Goal: Task Accomplishment & Management: Use online tool/utility

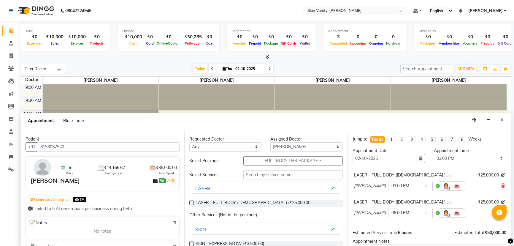
select select "70523"
select select "900"
select select "confirm booking"
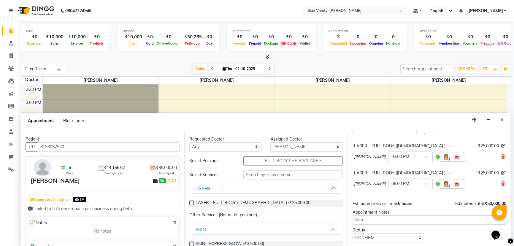
click at [117, 3] on nav "08047224946 Select Location × Skin Vanity, Anand Default Panel My Panel English…" at bounding box center [257, 10] width 514 height 21
click at [503, 120] on icon "Close" at bounding box center [501, 119] width 3 height 4
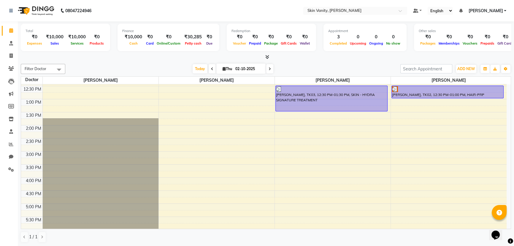
scroll to position [108, 0]
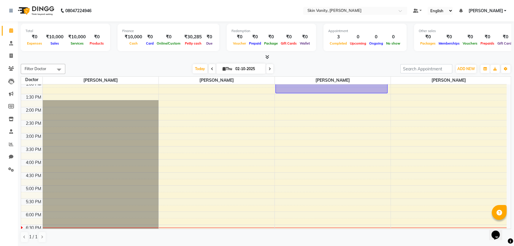
click at [276, 134] on div "9:00 AM 9:30 AM 10:00 AM 10:30 AM 11:00 AM 11:30 AM 12:00 PM 12:30 PM 1:00 PM 1…" at bounding box center [263, 120] width 485 height 287
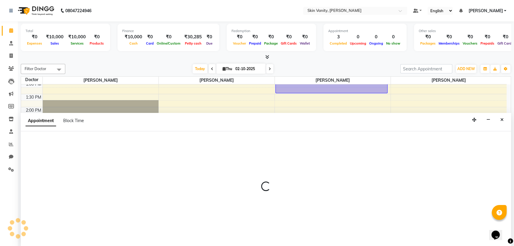
select select "70523"
select select "900"
select select "tentative"
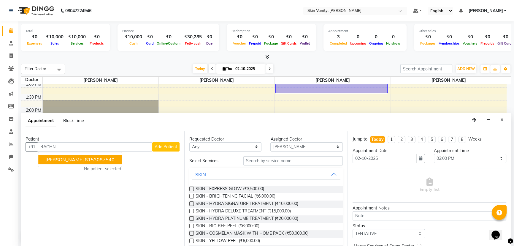
click at [113, 156] on ngb-highlight "8153087540" at bounding box center [100, 159] width 30 height 6
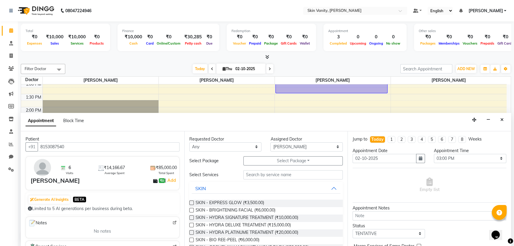
type input "8153087540"
click at [266, 173] on input "text" at bounding box center [292, 174] width 99 height 9
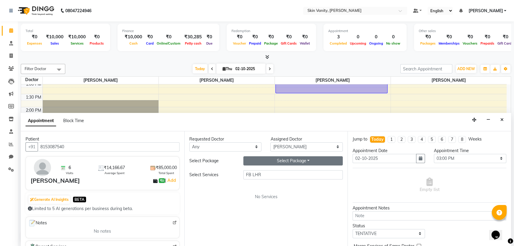
click at [305, 159] on button "Select Package Toggle Dropdown" at bounding box center [292, 160] width 99 height 9
click at [264, 172] on li "FULL BODY LHR PACKAGE" at bounding box center [290, 172] width 93 height 9
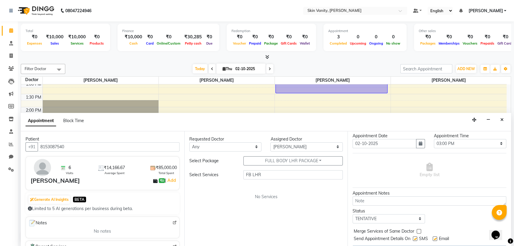
scroll to position [29, 0]
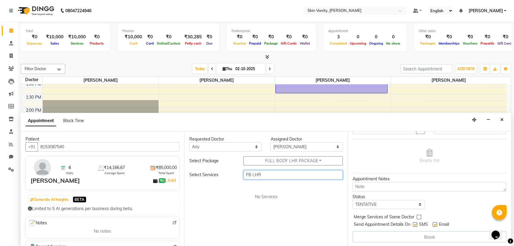
click at [291, 174] on input "FB LHR" at bounding box center [292, 174] width 99 height 9
type input "F"
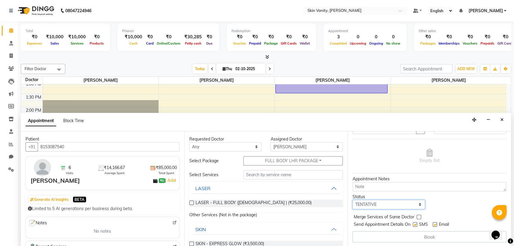
click at [418, 203] on select "Select TENTATIVE CONFIRM CHECK-IN UPCOMING" at bounding box center [388, 204] width 72 height 9
select select "confirm booking"
click at [352, 200] on select "Select TENTATIVE CONFIRM CHECK-IN UPCOMING" at bounding box center [388, 204] width 72 height 9
click at [416, 223] on label at bounding box center [415, 224] width 4 height 4
click at [416, 223] on input "checkbox" at bounding box center [415, 225] width 4 height 4
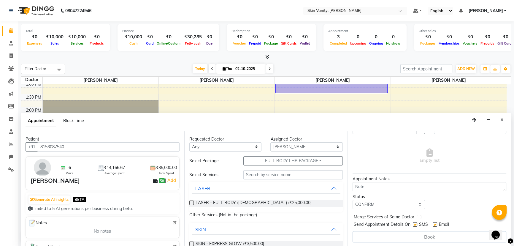
checkbox input "false"
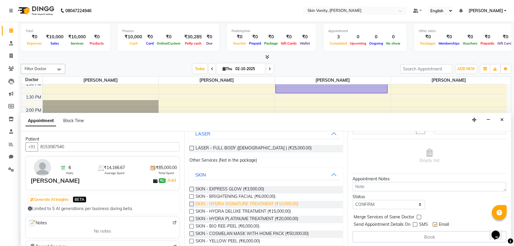
scroll to position [54, 0]
click at [193, 148] on label at bounding box center [191, 149] width 4 height 4
click at [193, 148] on input "checkbox" at bounding box center [191, 149] width 4 height 4
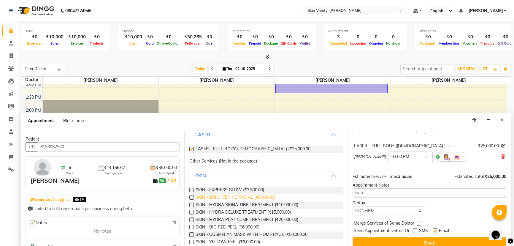
checkbox input "false"
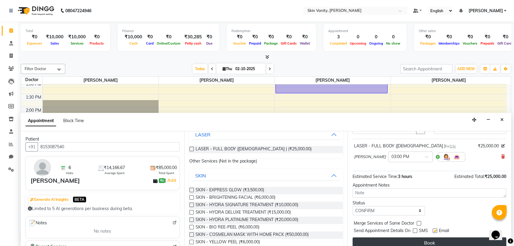
click at [427, 238] on button "Book" at bounding box center [429, 242] width 154 height 11
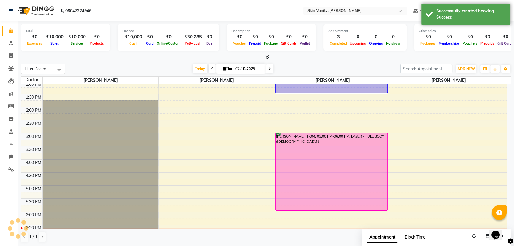
scroll to position [0, 0]
click at [393, 132] on div "9:00 AM 9:30 AM 10:00 AM 10:30 AM 11:00 AM 11:30 AM 12:00 PM 12:30 PM 1:00 PM 1…" at bounding box center [263, 120] width 485 height 287
select select "70524"
select select "tentative"
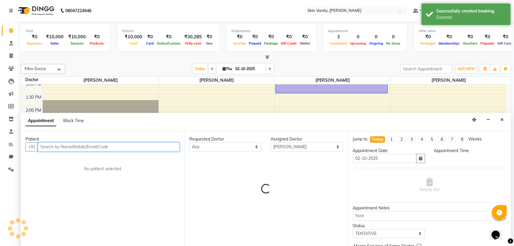
select select "900"
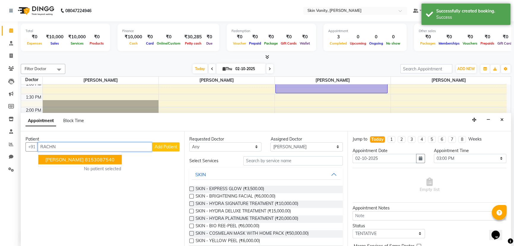
click at [78, 158] on span "[PERSON_NAME]" at bounding box center [64, 159] width 38 height 6
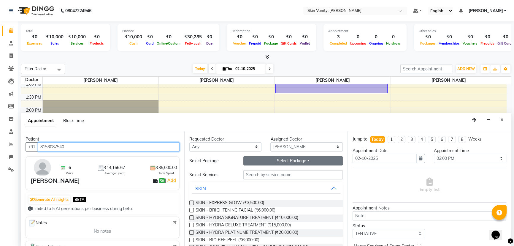
type input "8153087540"
click at [304, 157] on button "Select Package Toggle Dropdown" at bounding box center [292, 160] width 99 height 9
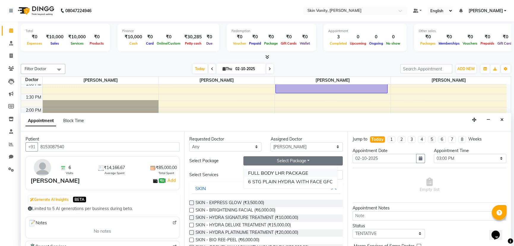
click at [258, 170] on li "FULL BODY LHR PACKAGE" at bounding box center [290, 172] width 93 height 9
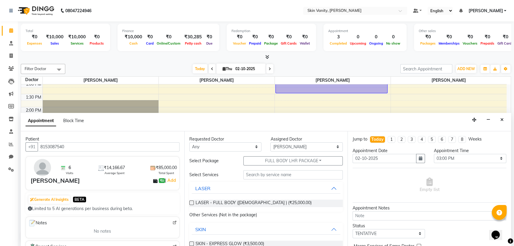
click at [193, 201] on label at bounding box center [191, 202] width 4 height 4
click at [193, 201] on input "checkbox" at bounding box center [191, 203] width 4 height 4
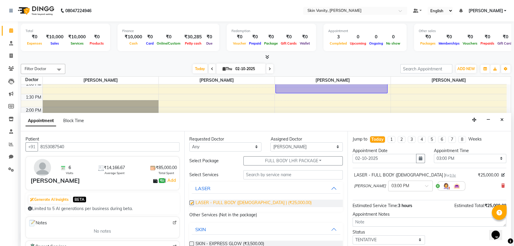
checkbox input "false"
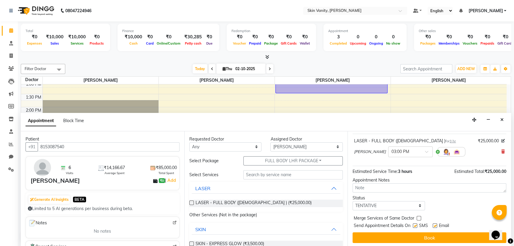
scroll to position [35, 0]
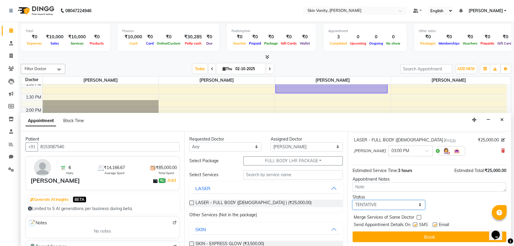
drag, startPoint x: 417, startPoint y: 202, endPoint x: 410, endPoint y: 204, distance: 7.3
click at [417, 202] on select "Select TENTATIVE CONFIRM CHECK-IN UPCOMING" at bounding box center [388, 204] width 72 height 9
select select "confirm booking"
click at [352, 200] on select "Select TENTATIVE CONFIRM CHECK-IN UPCOMING" at bounding box center [388, 204] width 72 height 9
drag, startPoint x: 414, startPoint y: 223, endPoint x: 408, endPoint y: 227, distance: 7.2
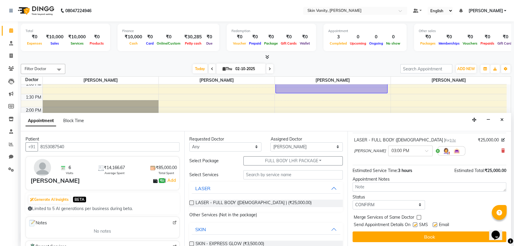
click at [415, 223] on label at bounding box center [415, 224] width 4 height 4
click at [415, 223] on input "checkbox" at bounding box center [415, 225] width 4 height 4
checkbox input "false"
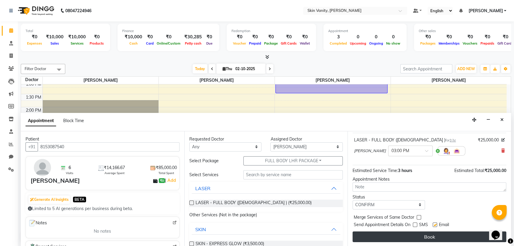
click at [401, 237] on button "Book" at bounding box center [429, 236] width 154 height 11
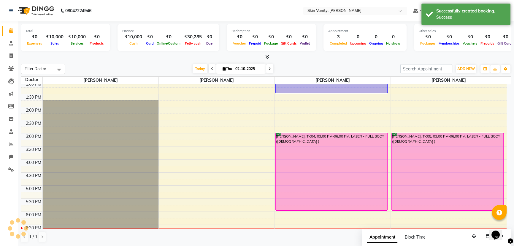
scroll to position [0, 0]
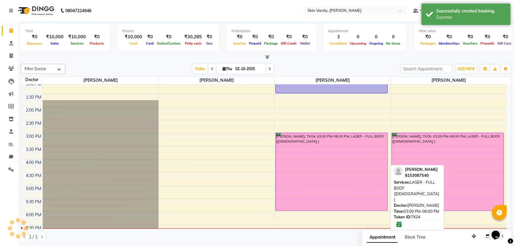
click at [372, 173] on div "[PERSON_NAME], TK04, 03:00 PM-06:00 PM, LASER - FULL BODY ([DEMOGRAPHIC_DATA] )" at bounding box center [332, 171] width 112 height 77
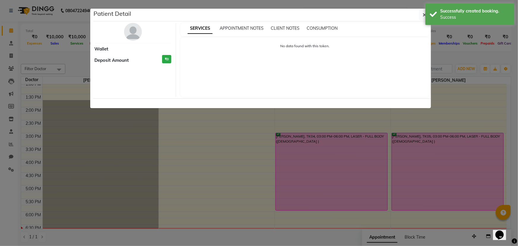
select select "6"
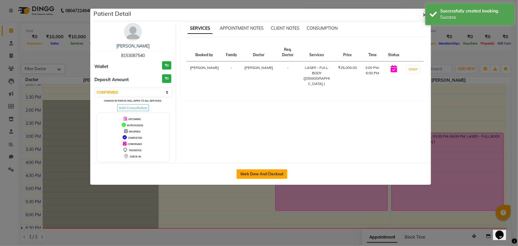
click at [256, 172] on button "Mark Done And Checkout" at bounding box center [261, 173] width 51 height 9
select select "service"
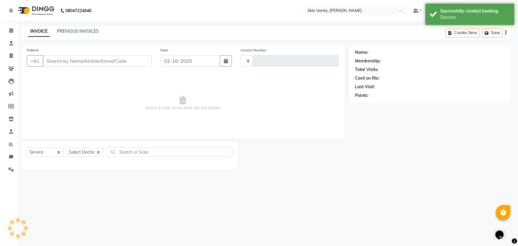
type input "0354"
select select "7869"
type input "8153087540"
select select "70523"
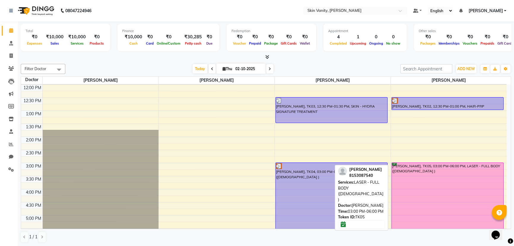
scroll to position [81, 0]
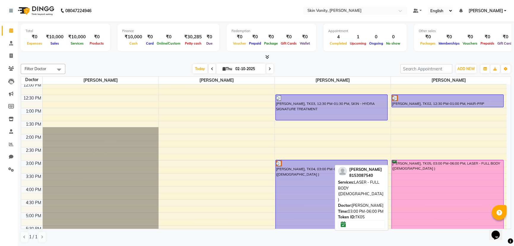
click at [422, 187] on div "[PERSON_NAME], TK05, 03:00 PM-06:00 PM, LASER - FULL BODY ([DEMOGRAPHIC_DATA] )" at bounding box center [448, 198] width 112 height 77
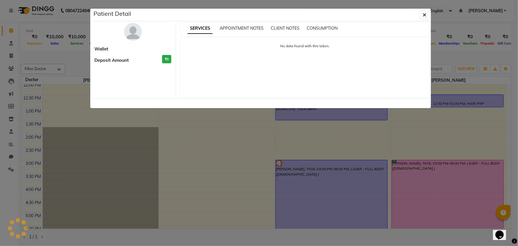
select select "6"
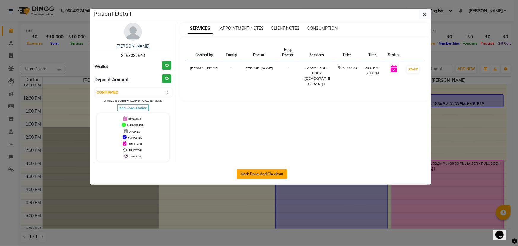
click at [279, 173] on button "Mark Done And Checkout" at bounding box center [261, 173] width 51 height 9
select select "service"
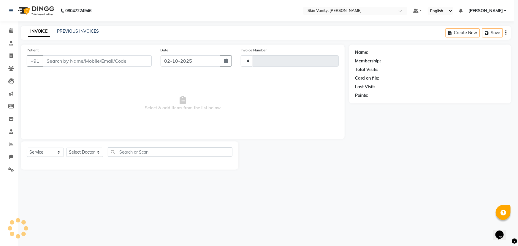
type input "0354"
select select "7869"
type input "8153087540"
select select "70524"
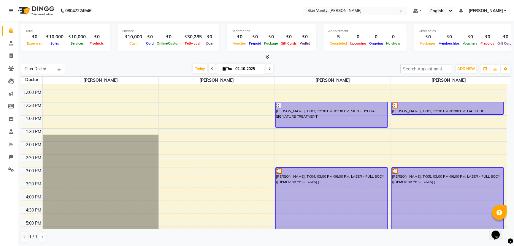
scroll to position [81, 0]
